Goal: Transaction & Acquisition: Purchase product/service

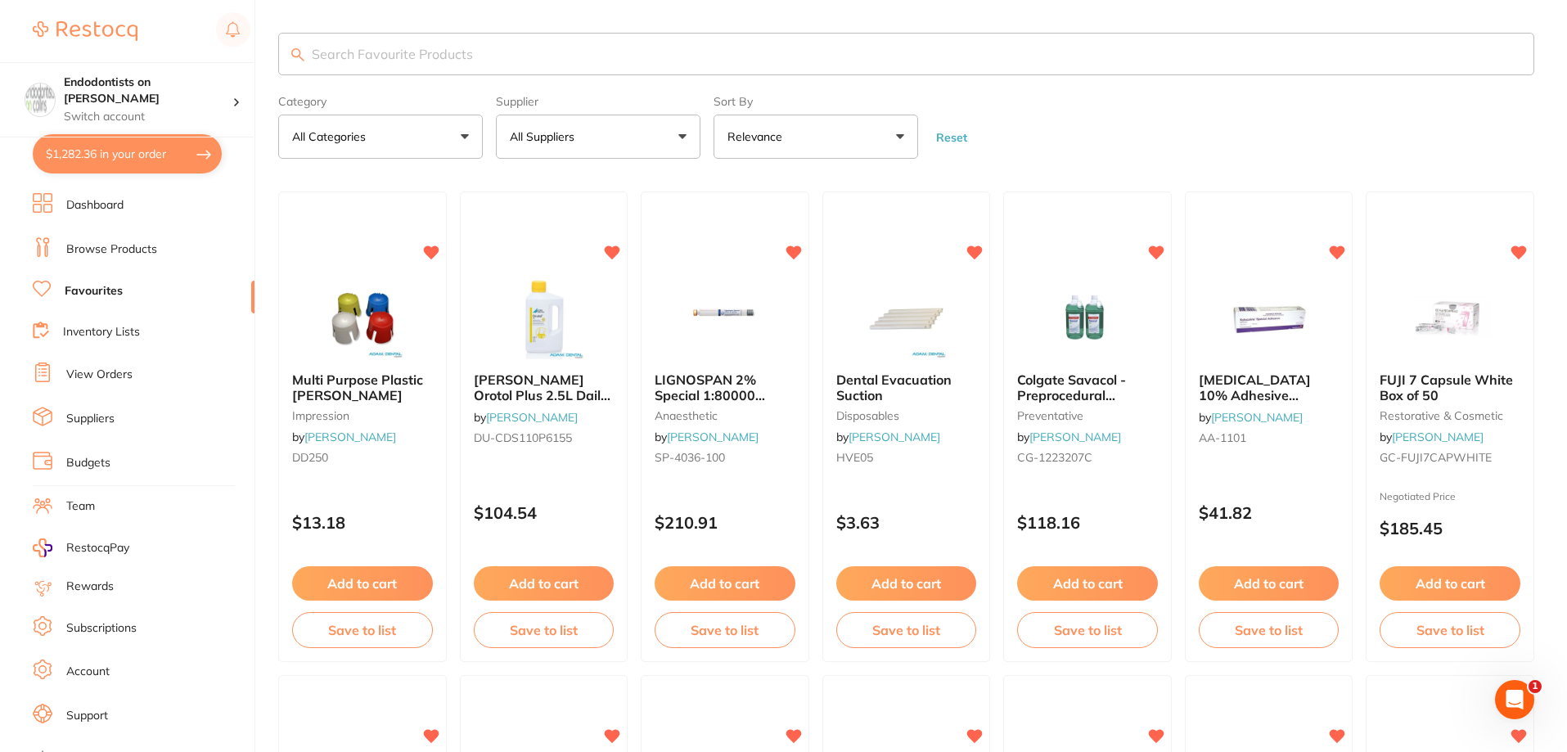
click at [380, 52] on input "search" at bounding box center [906, 54] width 1256 height 43
click at [137, 251] on link "Browse Products" at bounding box center [111, 249] width 91 height 16
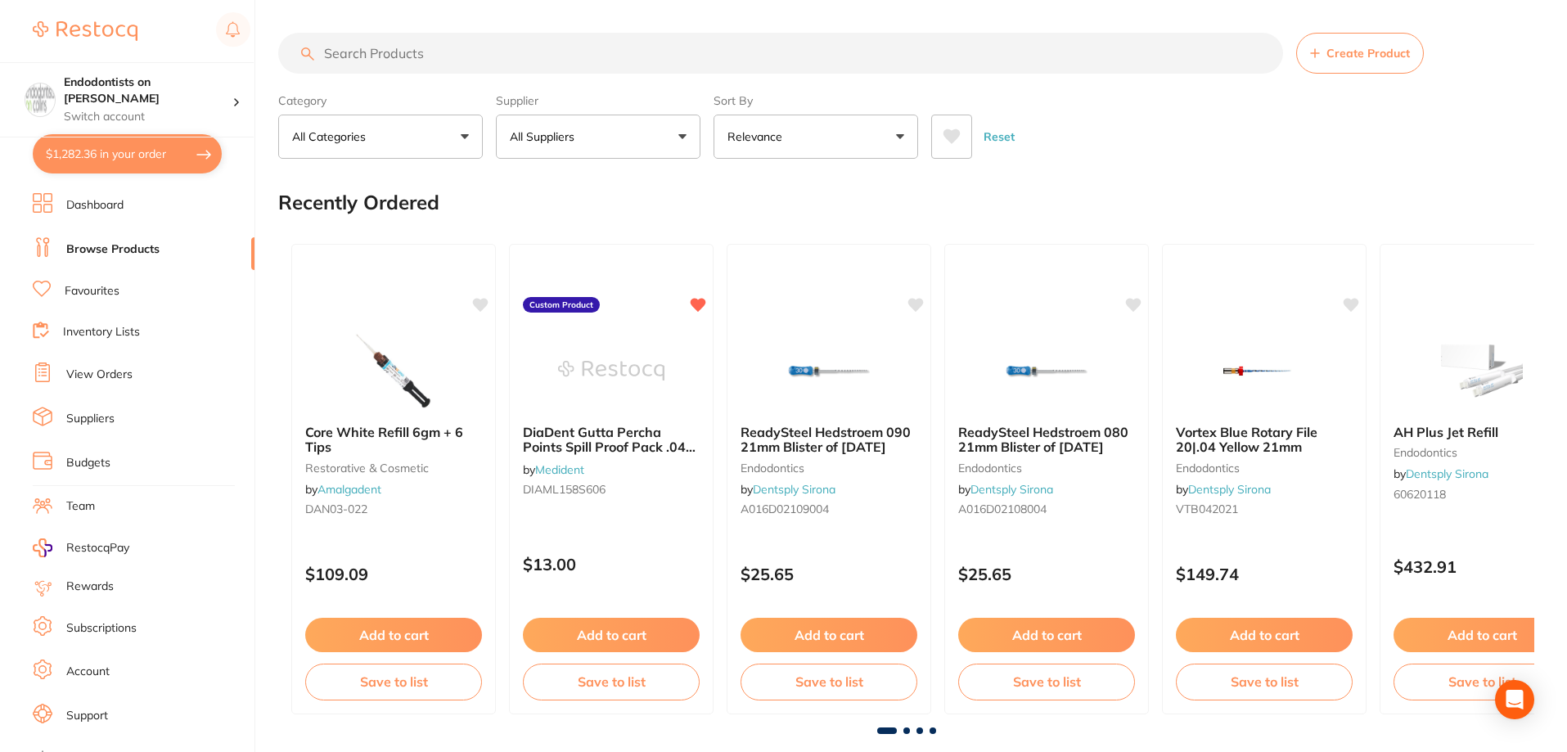
click at [381, 56] on input "search" at bounding box center [780, 53] width 1005 height 41
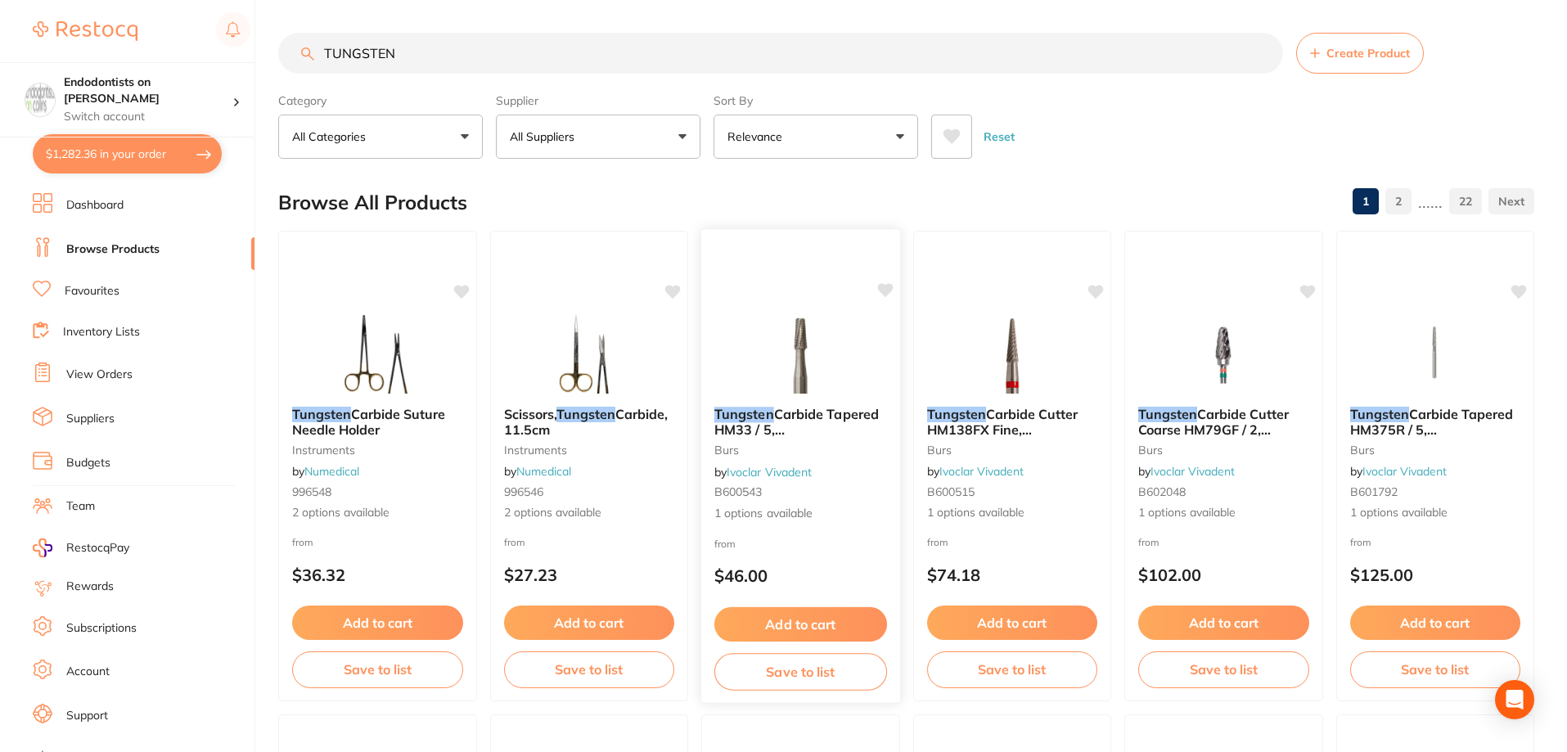
click at [790, 366] on img at bounding box center [800, 352] width 107 height 83
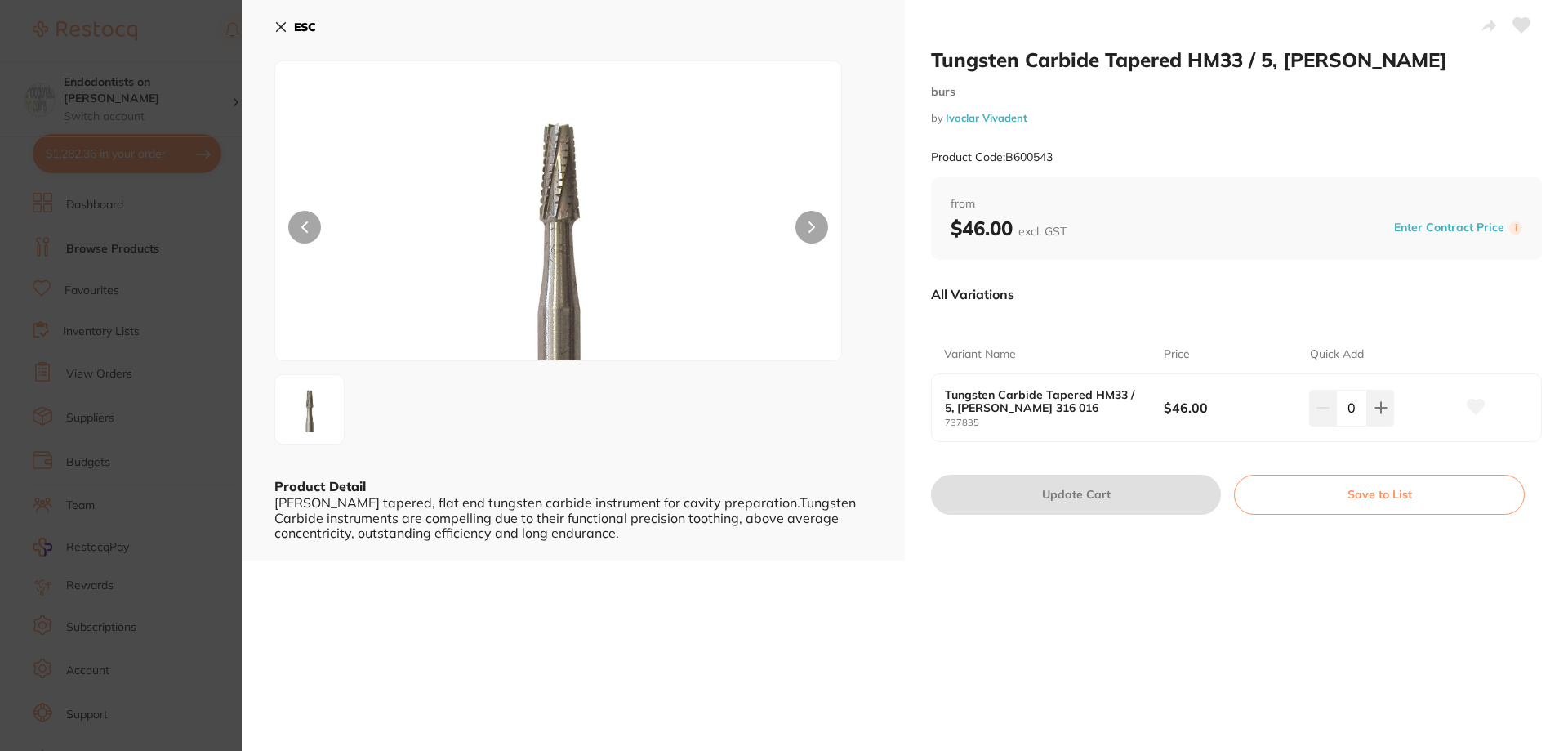
click at [191, 327] on section "Tungsten Carbide Tapered HM33 / 5, [PERSON_NAME] burs by Ivoclar Vivadent Produ…" at bounding box center [784, 376] width 1568 height 751
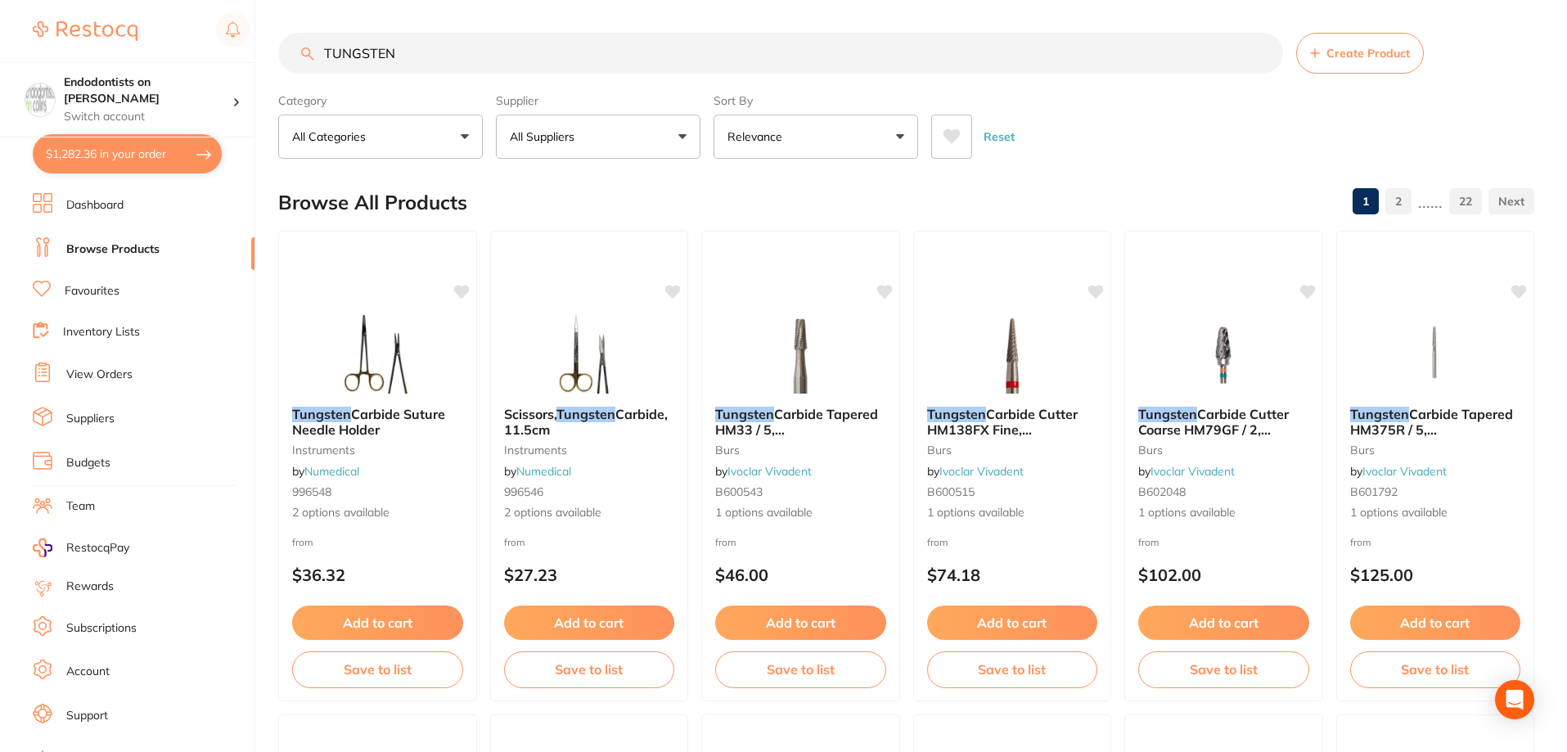
drag, startPoint x: 442, startPoint y: 57, endPoint x: 50, endPoint y: 49, distance: 392.0
click at [56, 47] on div "$1,282.36 Endodontists on [PERSON_NAME] Switch account Endodontists on [PERSON_…" at bounding box center [783, 376] width 1567 height 752
paste input "H2104014X5"
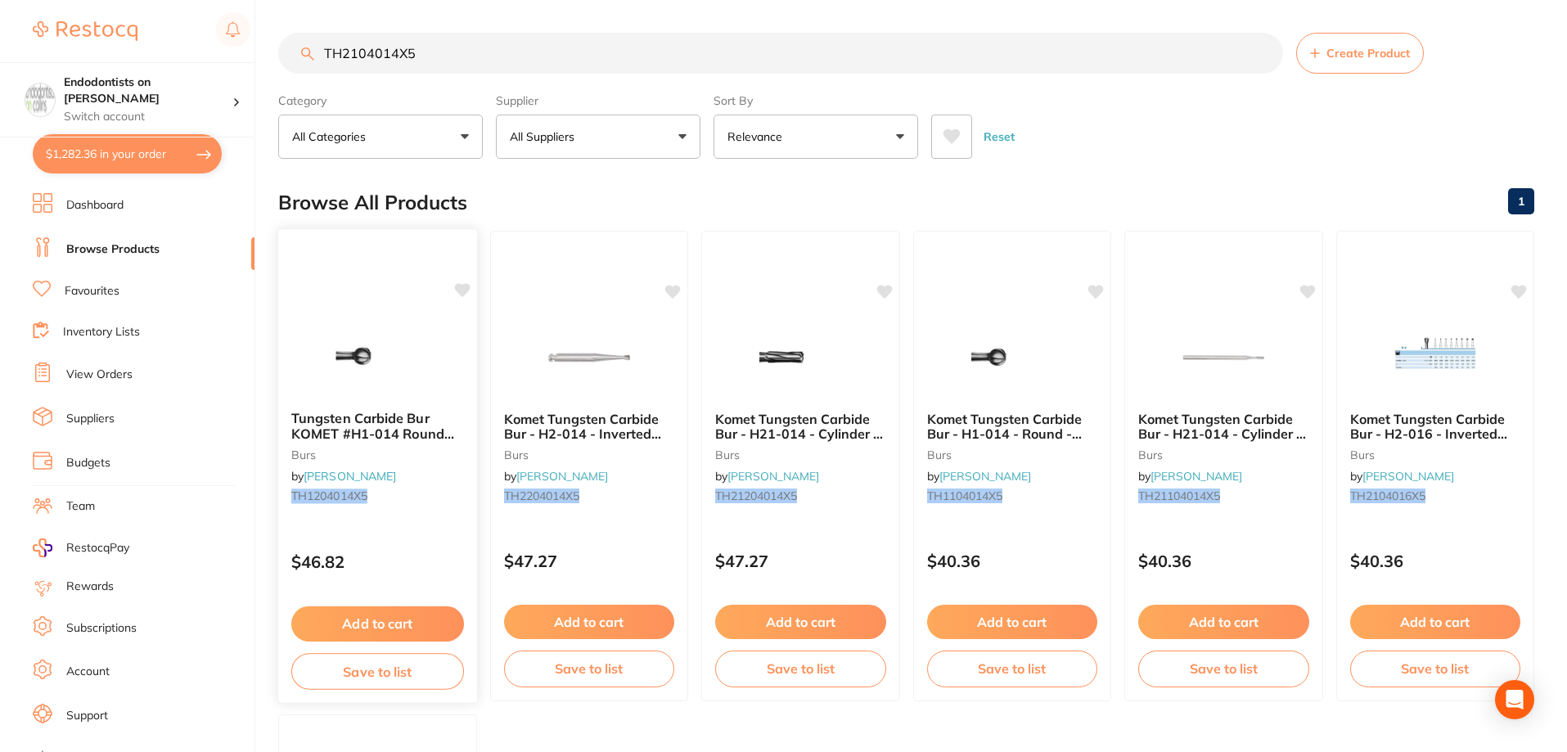
type input "TH2104014X5"
click at [466, 286] on icon at bounding box center [462, 290] width 16 height 14
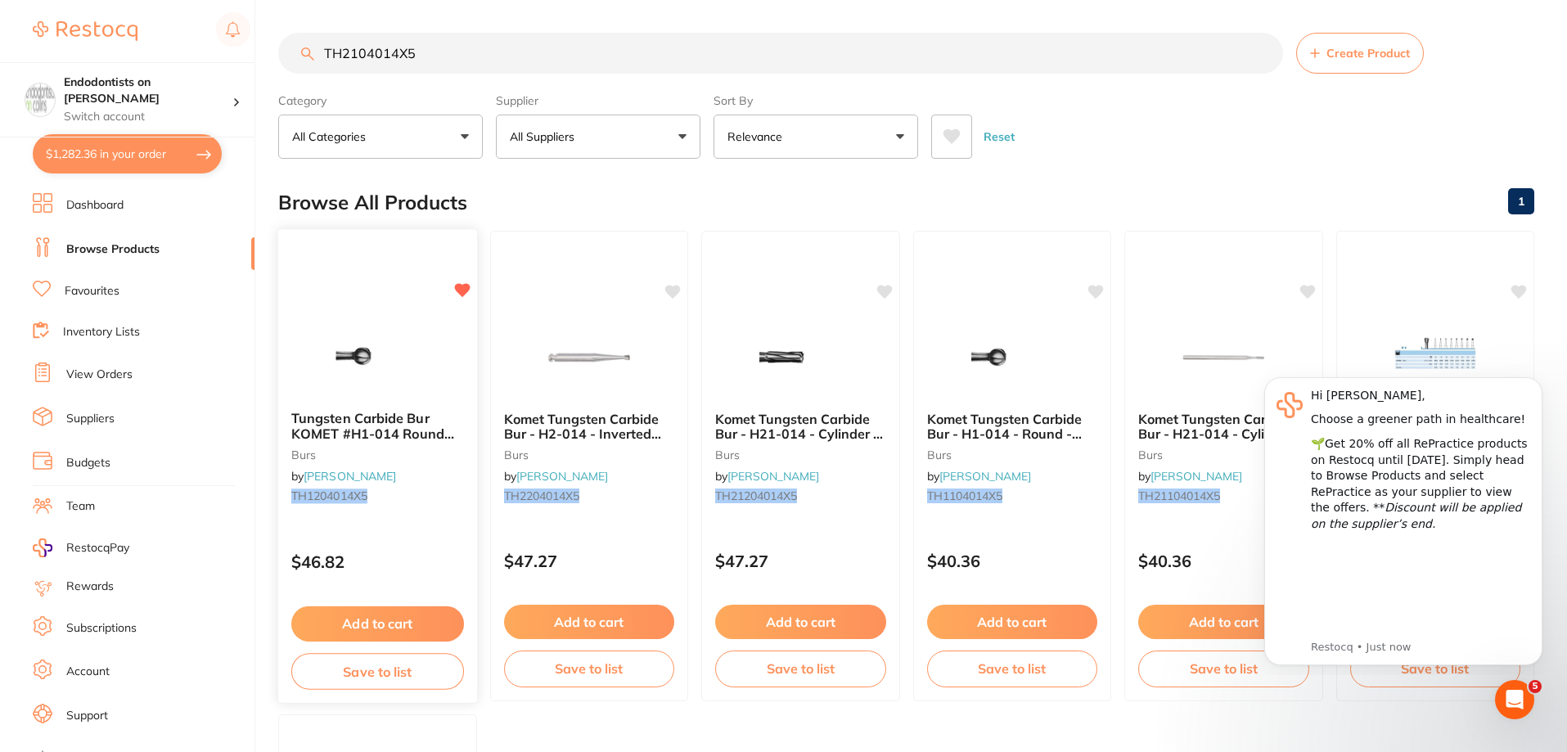
click at [463, 289] on icon at bounding box center [462, 290] width 16 height 14
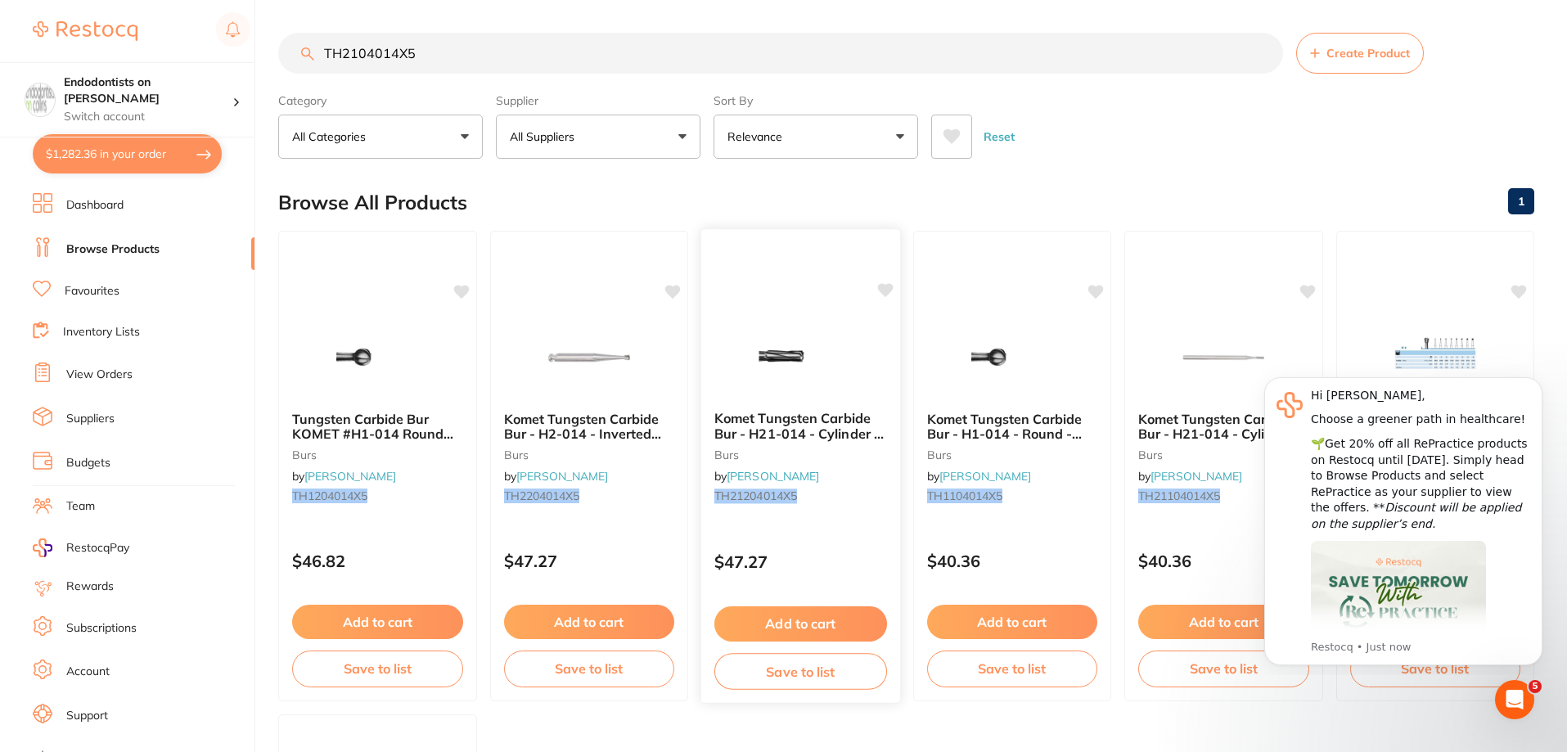
click at [780, 444] on div "Komet Tungsten Carbide Bur - H21-014 - Cylinder - Slow Speed, Right Angle (RA),…" at bounding box center [800, 460] width 199 height 125
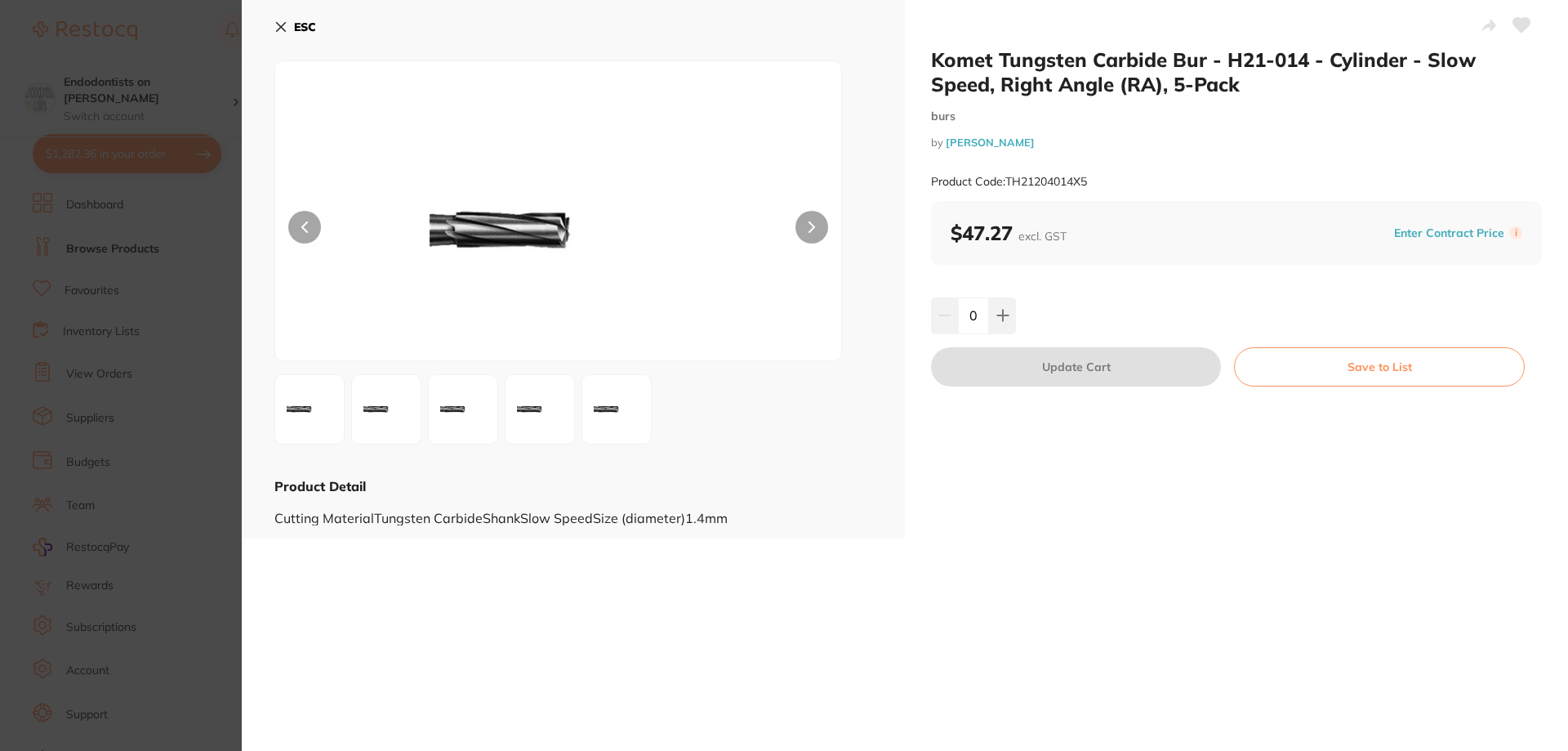
click at [1520, 22] on icon at bounding box center [1521, 25] width 17 height 15
click at [1009, 322] on button at bounding box center [1002, 316] width 27 height 36
type input "1"
click at [1040, 366] on button "Update Cart" at bounding box center [1076, 367] width 289 height 39
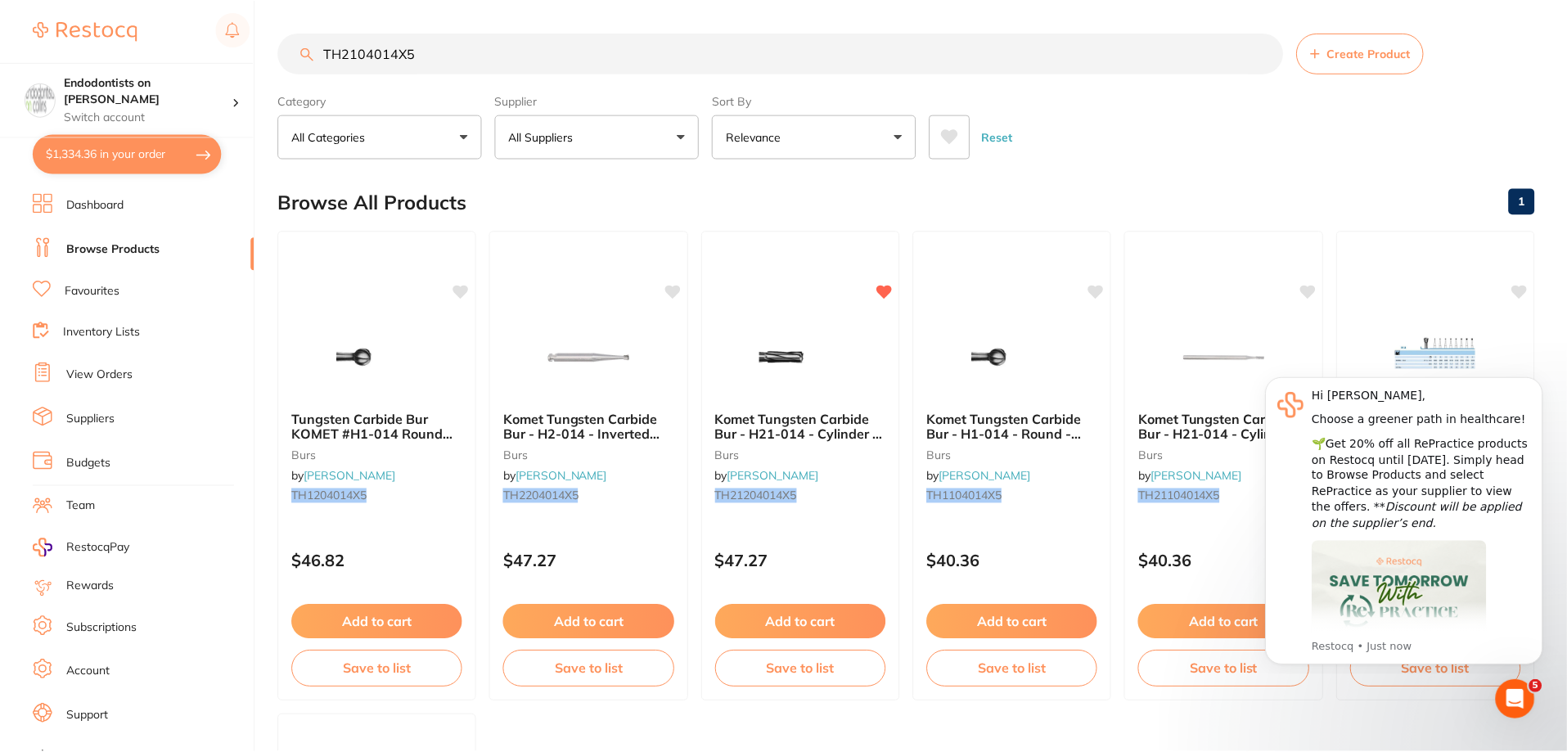
scroll to position [20, 0]
